Goal: Information Seeking & Learning: Compare options

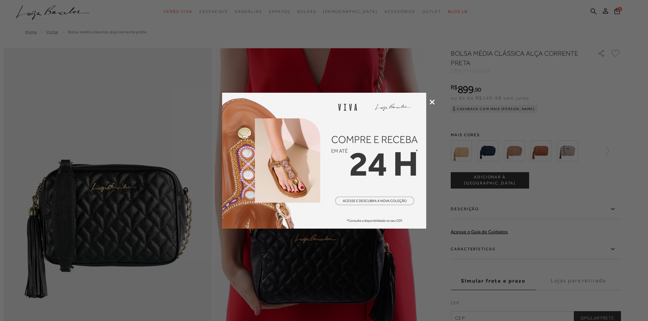
click at [432, 100] on icon at bounding box center [432, 102] width 5 height 5
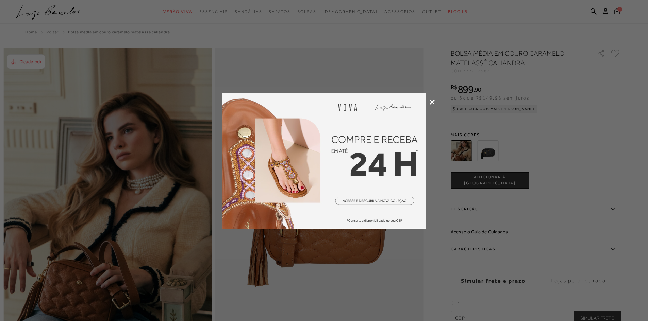
click at [431, 102] on icon at bounding box center [432, 102] width 5 height 5
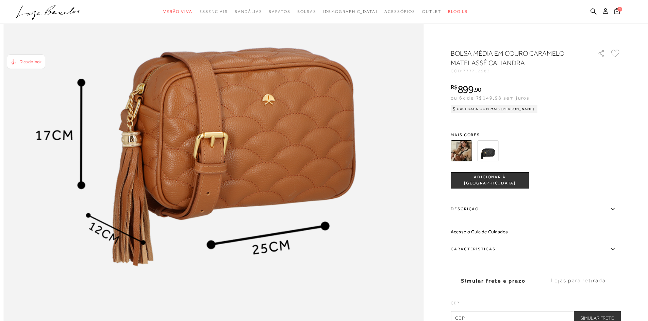
scroll to position [1088, 0]
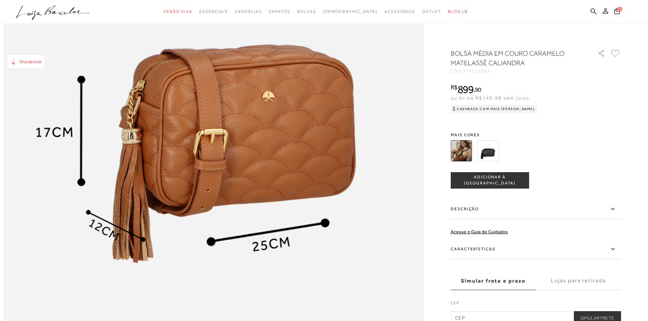
click at [495, 148] on img at bounding box center [487, 150] width 21 height 21
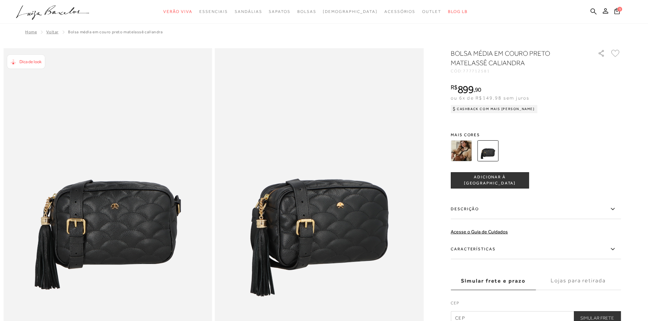
click at [465, 154] on img at bounding box center [461, 150] width 21 height 21
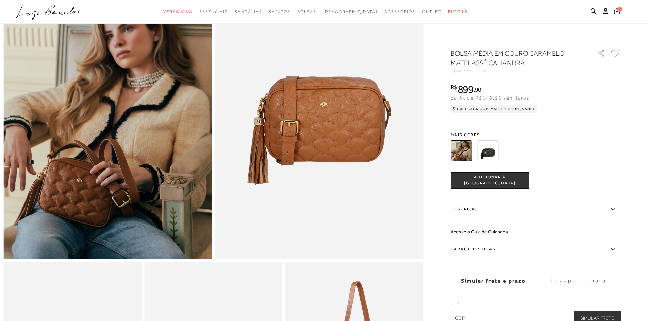
click at [492, 151] on img at bounding box center [487, 150] width 21 height 21
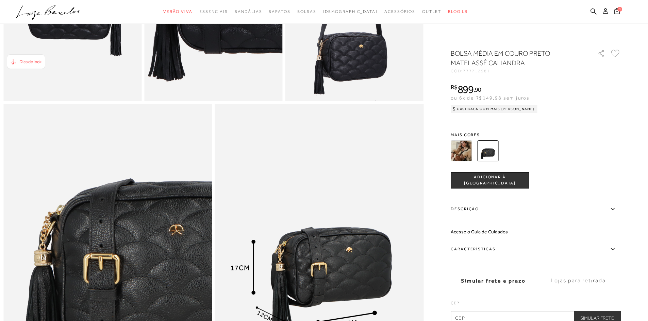
scroll to position [612, 0]
